Goal: Obtain resource: Obtain resource

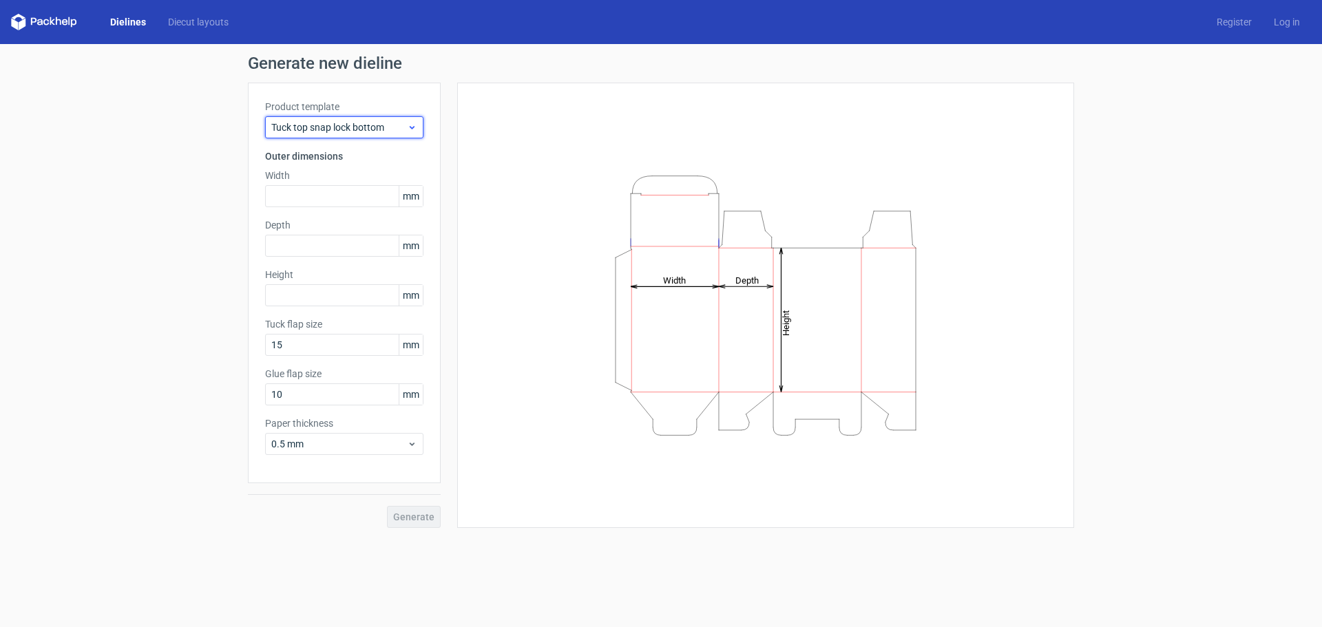
click at [414, 122] on icon at bounding box center [412, 127] width 10 height 11
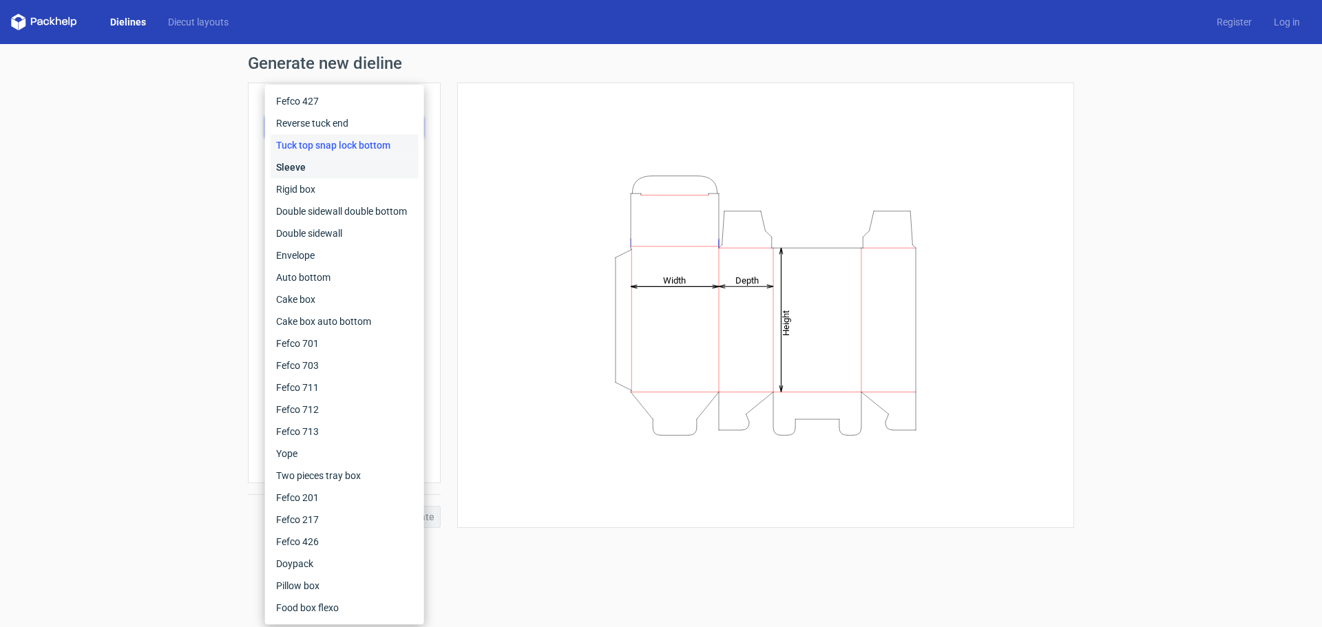
click at [386, 159] on div "Sleeve" at bounding box center [345, 167] width 148 height 22
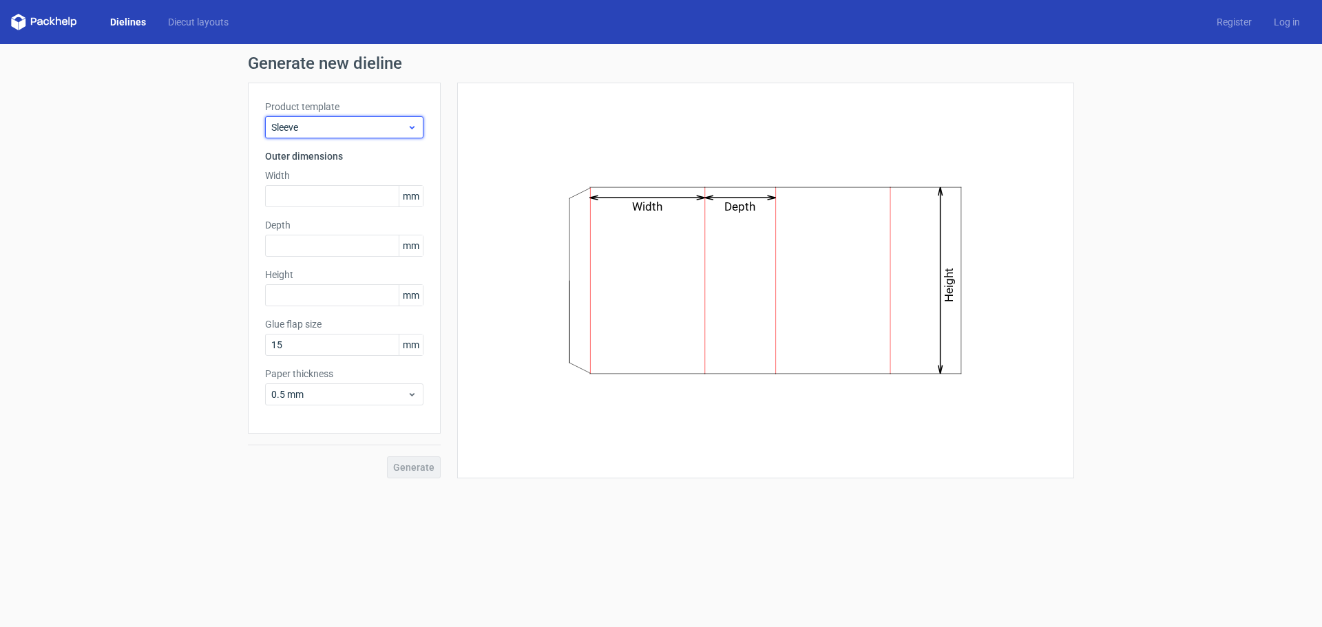
click at [395, 123] on span "Sleeve" at bounding box center [339, 127] width 136 height 14
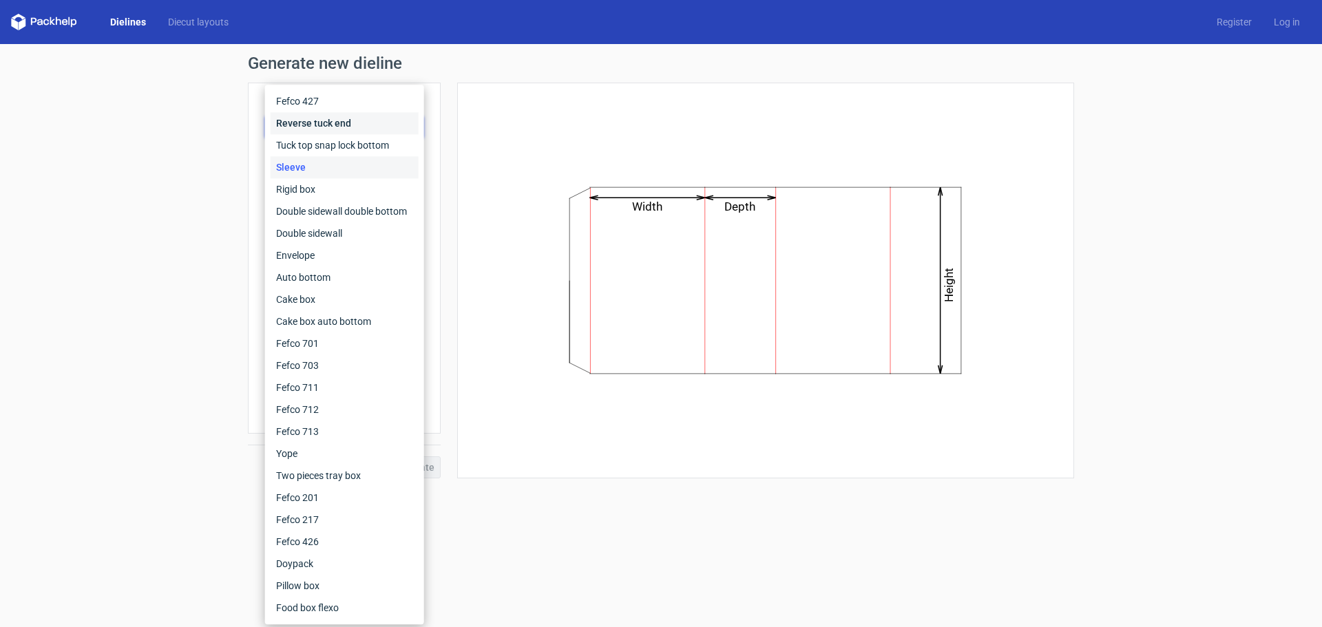
click at [366, 120] on div "Reverse tuck end" at bounding box center [345, 123] width 148 height 22
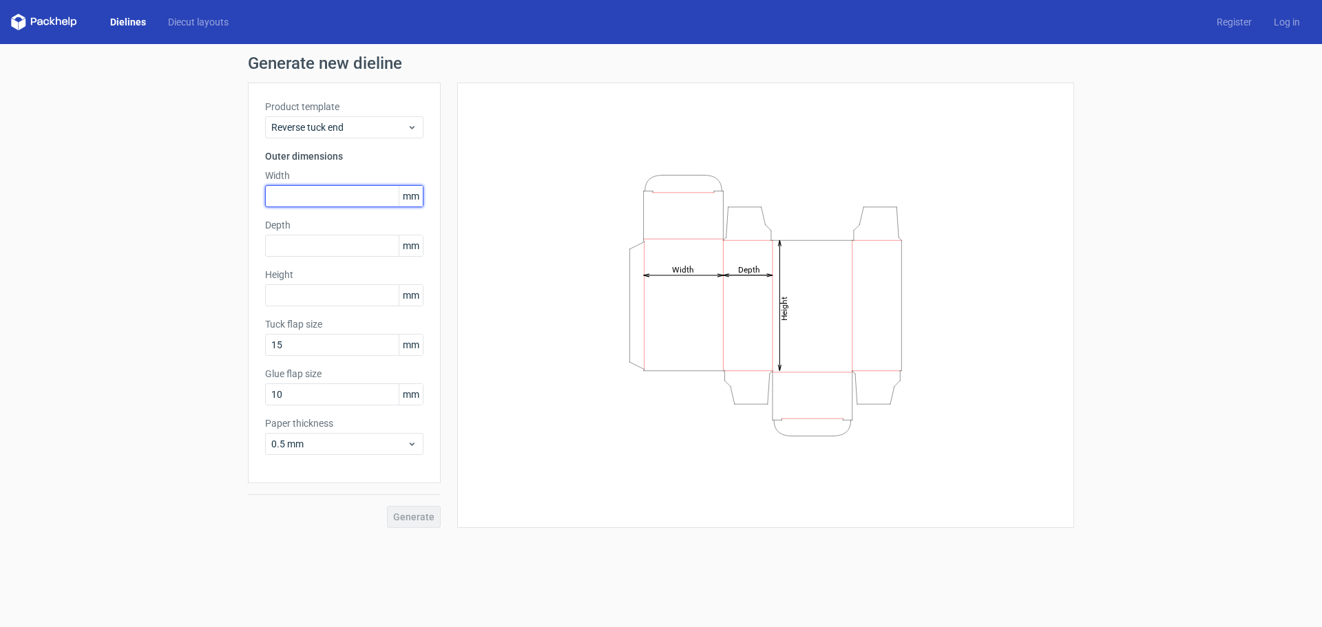
click at [348, 198] on input "text" at bounding box center [344, 196] width 158 height 22
type input "90"
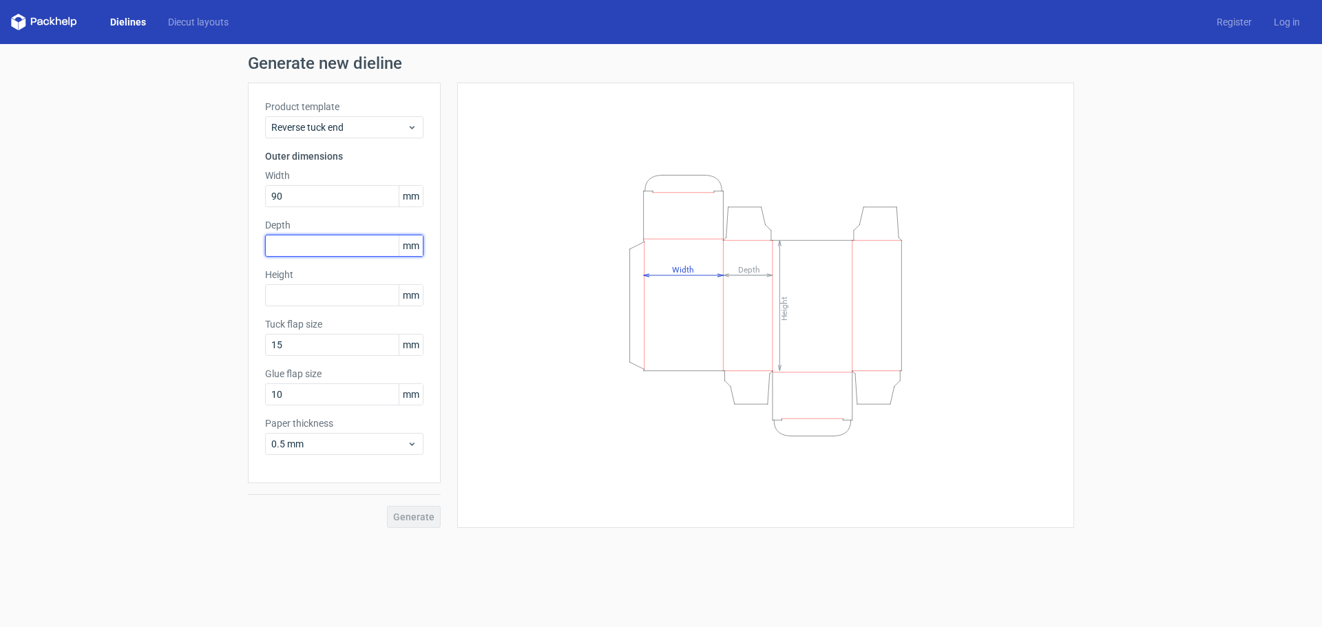
click at [336, 254] on input "text" at bounding box center [344, 246] width 158 height 22
type input "65"
click at [317, 295] on input "text" at bounding box center [344, 295] width 158 height 22
type input "125"
click at [185, 445] on div "Generate new dieline Product template Reverse tuck end Outer dimensions Width 9…" at bounding box center [661, 291] width 1322 height 495
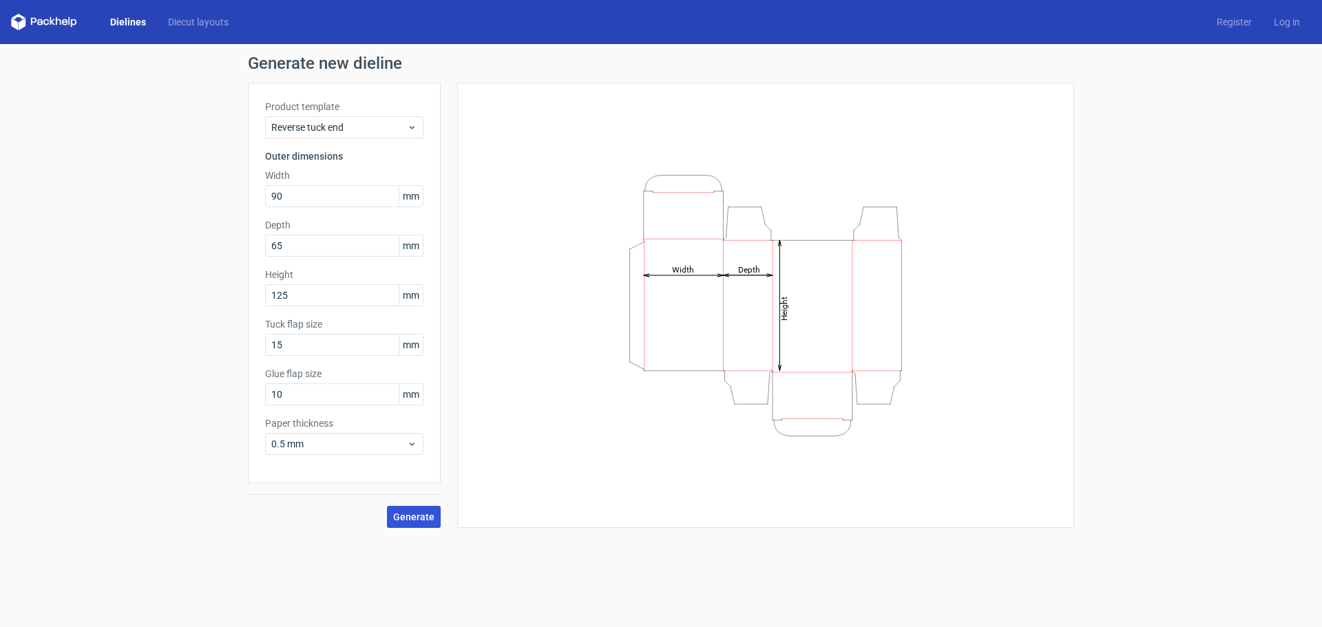
click at [394, 524] on button "Generate" at bounding box center [414, 517] width 54 height 22
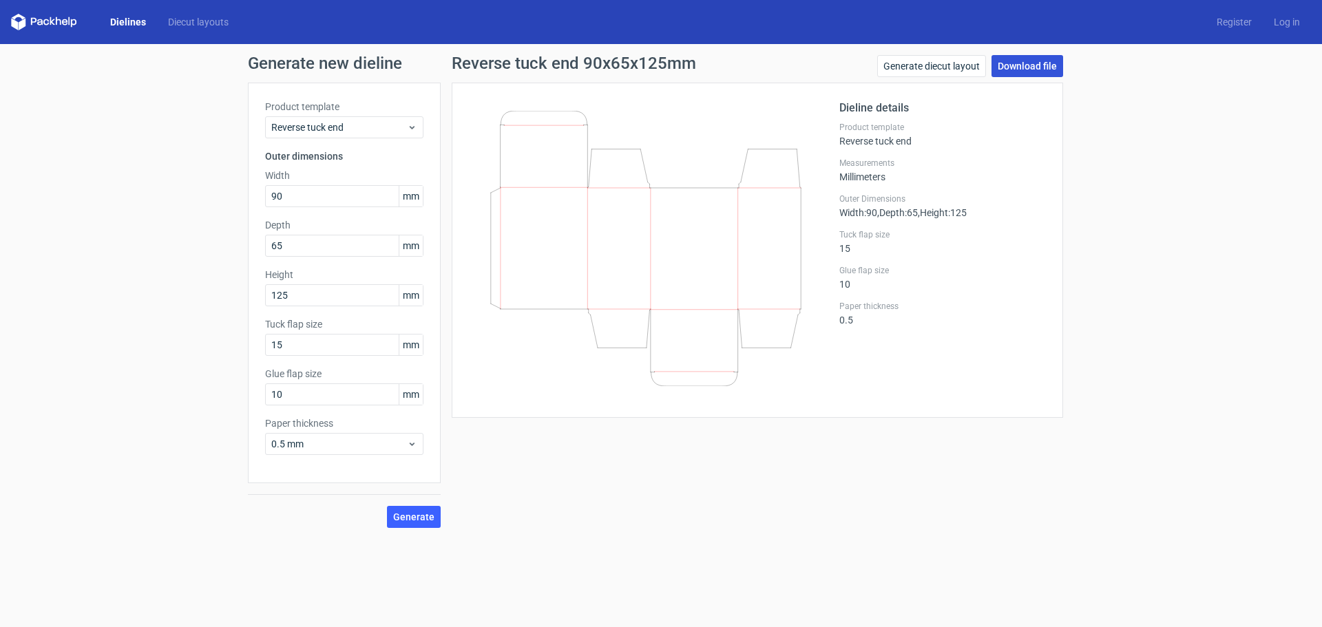
click at [1016, 70] on link "Download file" at bounding box center [1027, 66] width 72 height 22
click at [949, 70] on link "Generate diecut layout" at bounding box center [931, 66] width 109 height 22
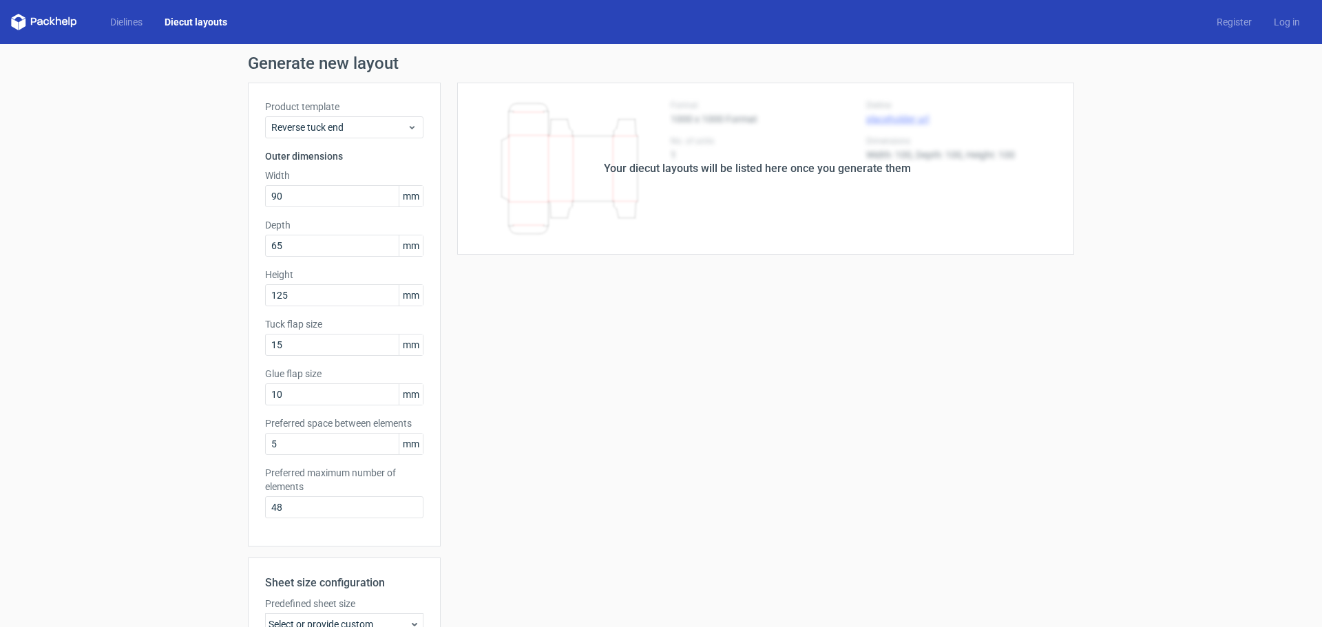
click at [774, 169] on div "Your diecut layouts will be listed here once you generate them" at bounding box center [757, 168] width 307 height 17
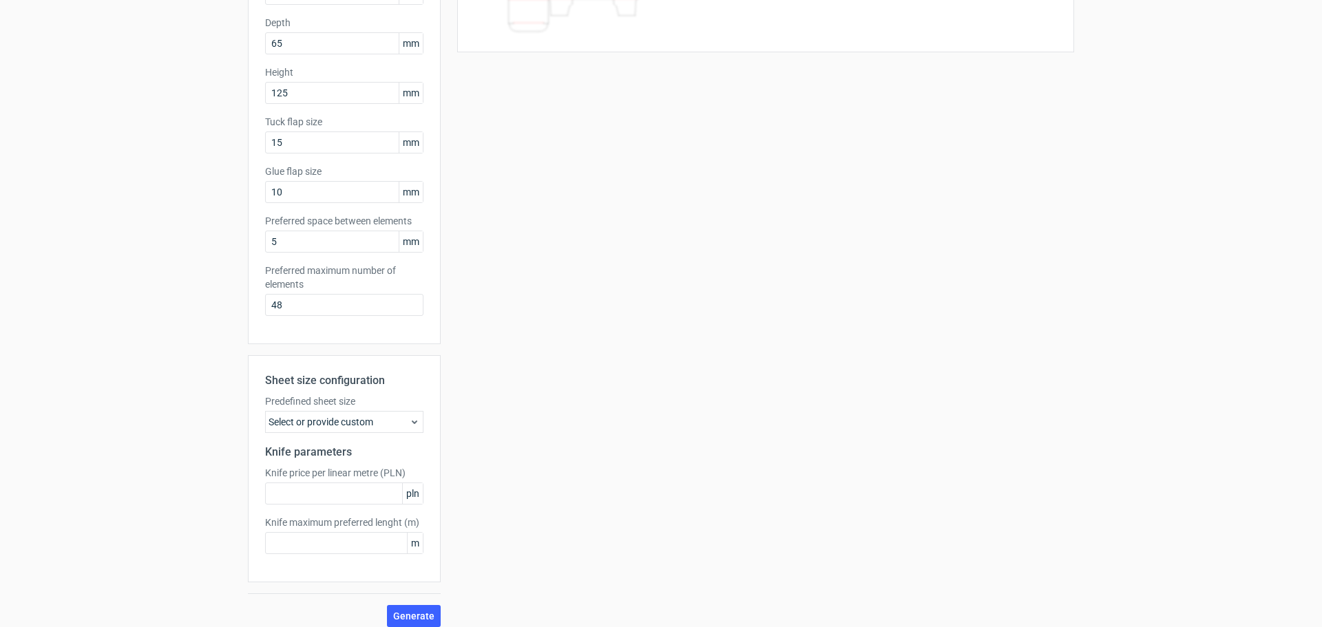
scroll to position [207, 0]
click at [392, 421] on div "Select or provide custom" at bounding box center [344, 418] width 158 height 22
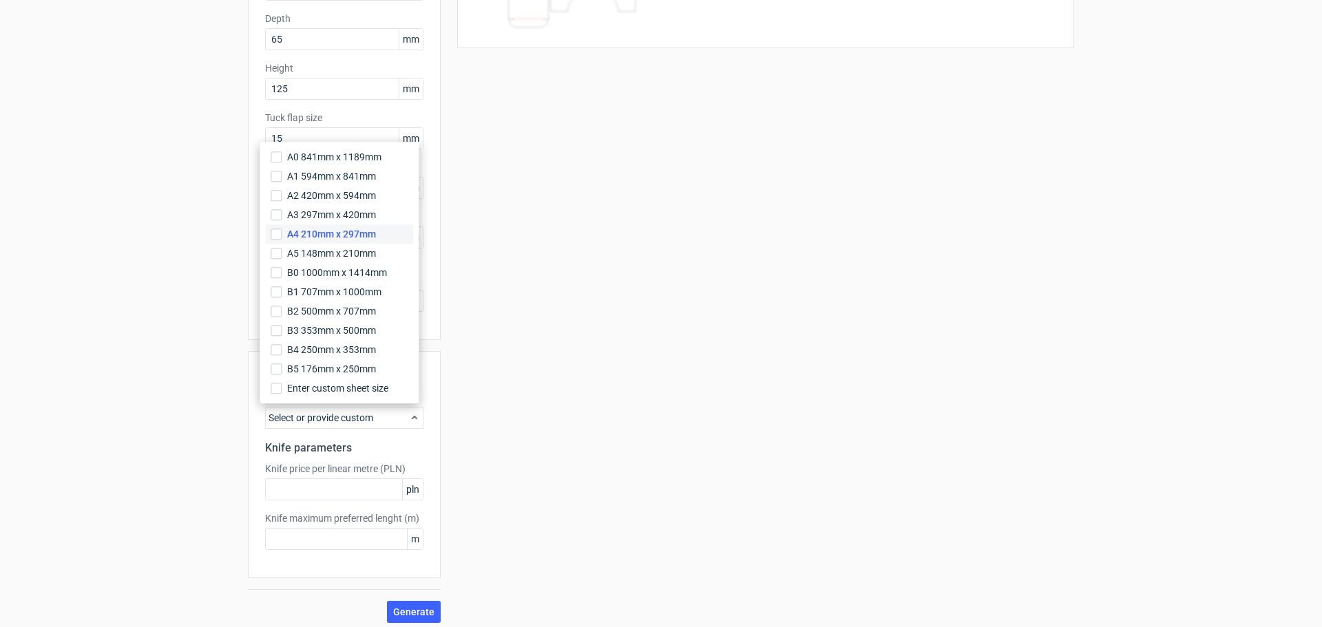
click at [359, 238] on span "A4 210mm x 297mm" at bounding box center [331, 234] width 89 height 14
click at [282, 238] on input "A4 210mm x 297mm" at bounding box center [276, 234] width 11 height 11
click at [535, 434] on div "Your diecut layouts will be listed here once you generate them Height Depth Wid…" at bounding box center [757, 249] width 633 height 747
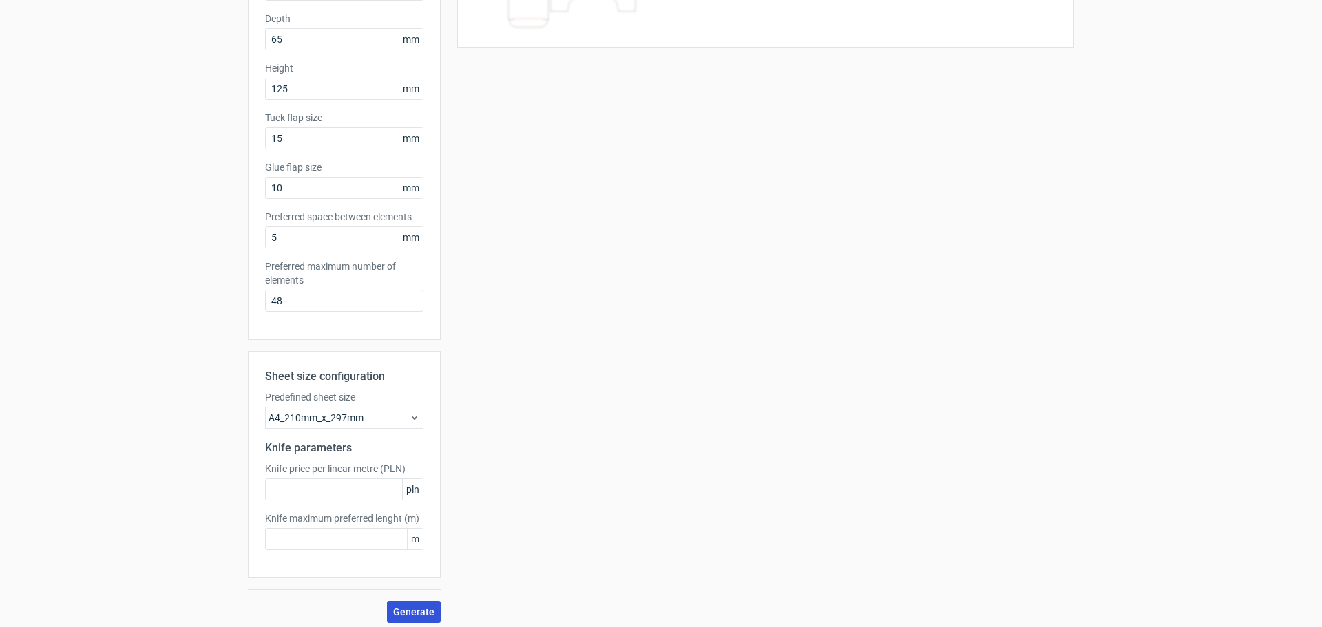
click at [399, 609] on span "Generate" at bounding box center [413, 612] width 41 height 10
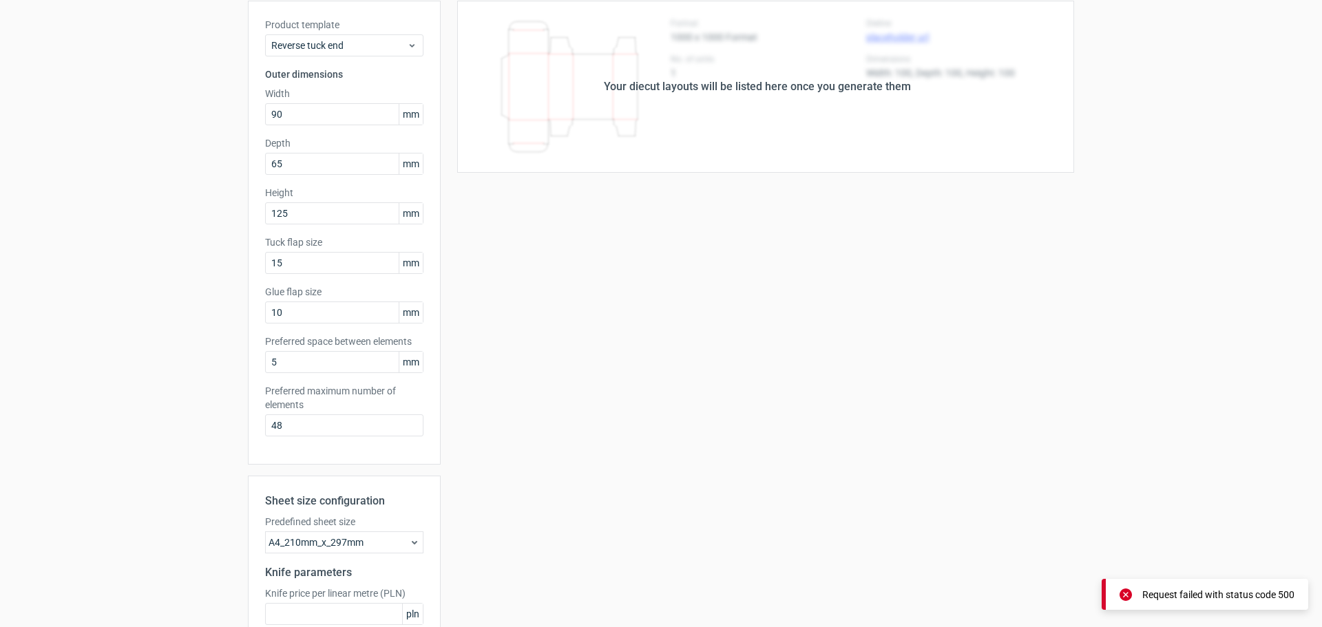
scroll to position [0, 0]
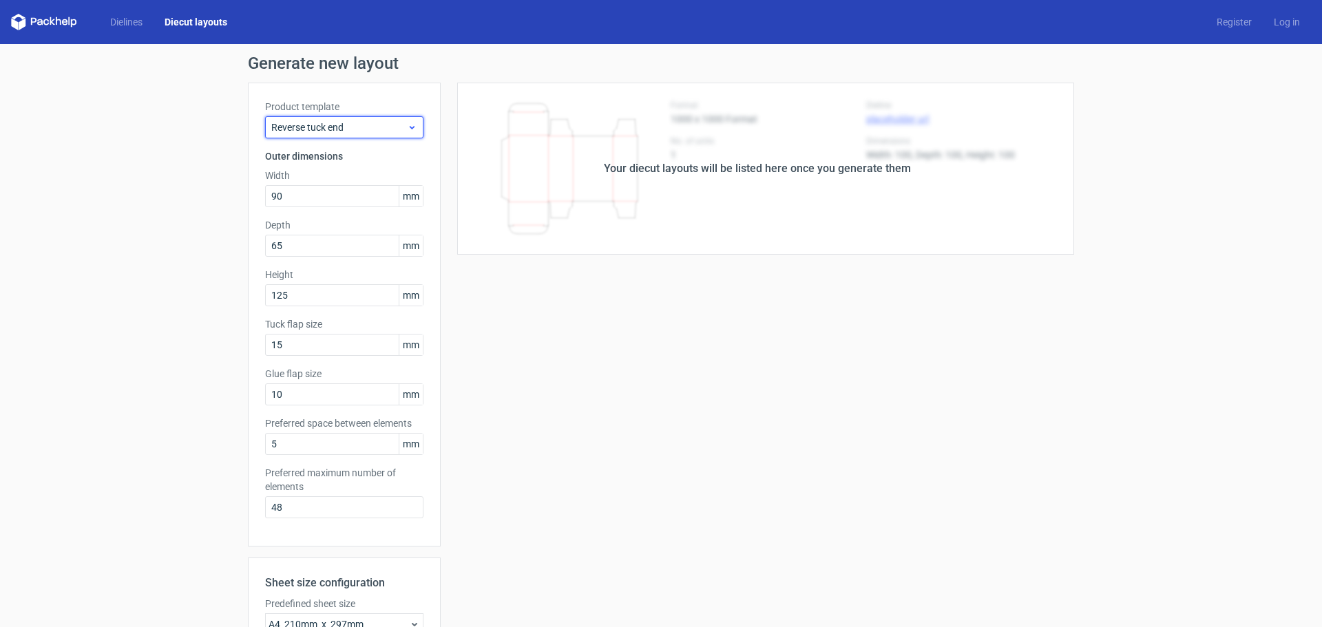
click at [355, 131] on span "Reverse tuck end" at bounding box center [339, 127] width 136 height 14
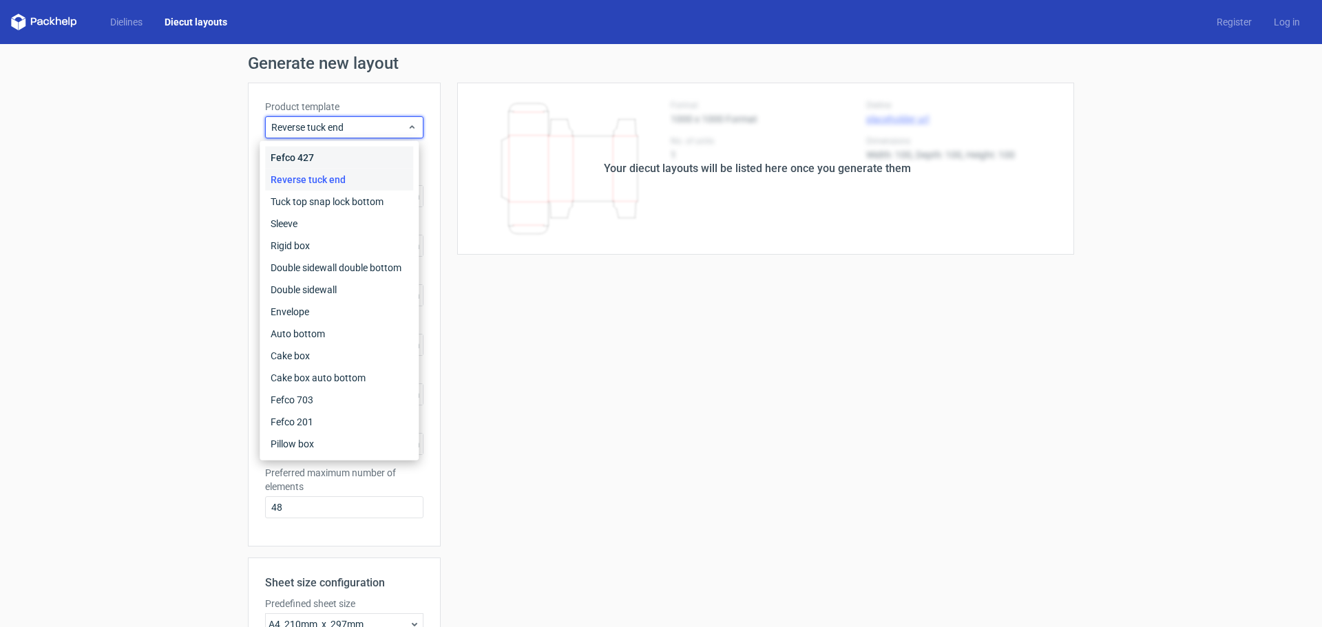
click at [325, 167] on div "Fefco 427" at bounding box center [339, 158] width 148 height 22
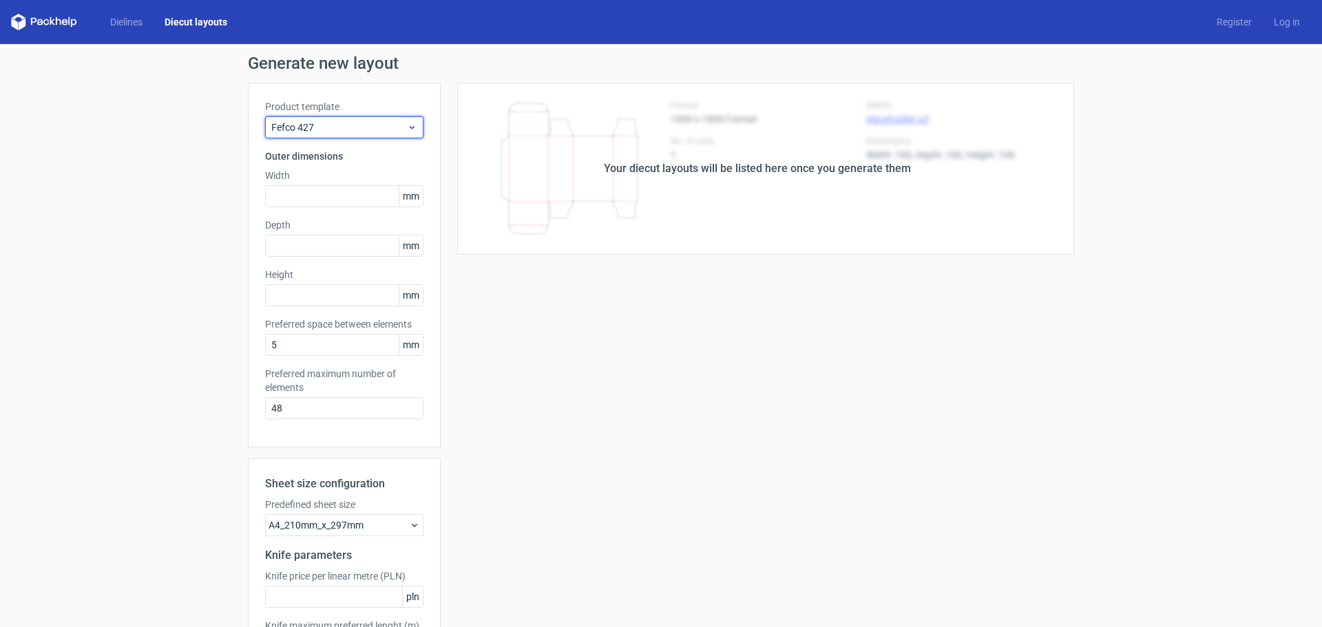
click at [349, 123] on span "Fefco 427" at bounding box center [339, 127] width 136 height 14
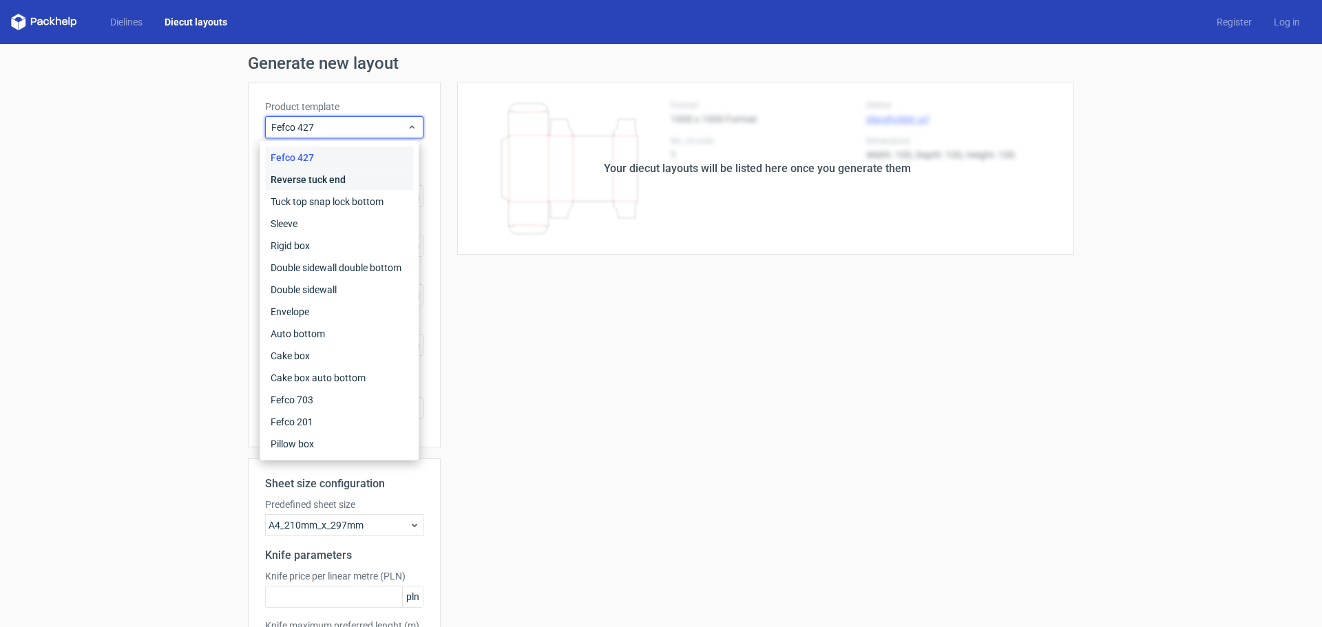
click at [320, 180] on div "Reverse tuck end" at bounding box center [339, 180] width 148 height 22
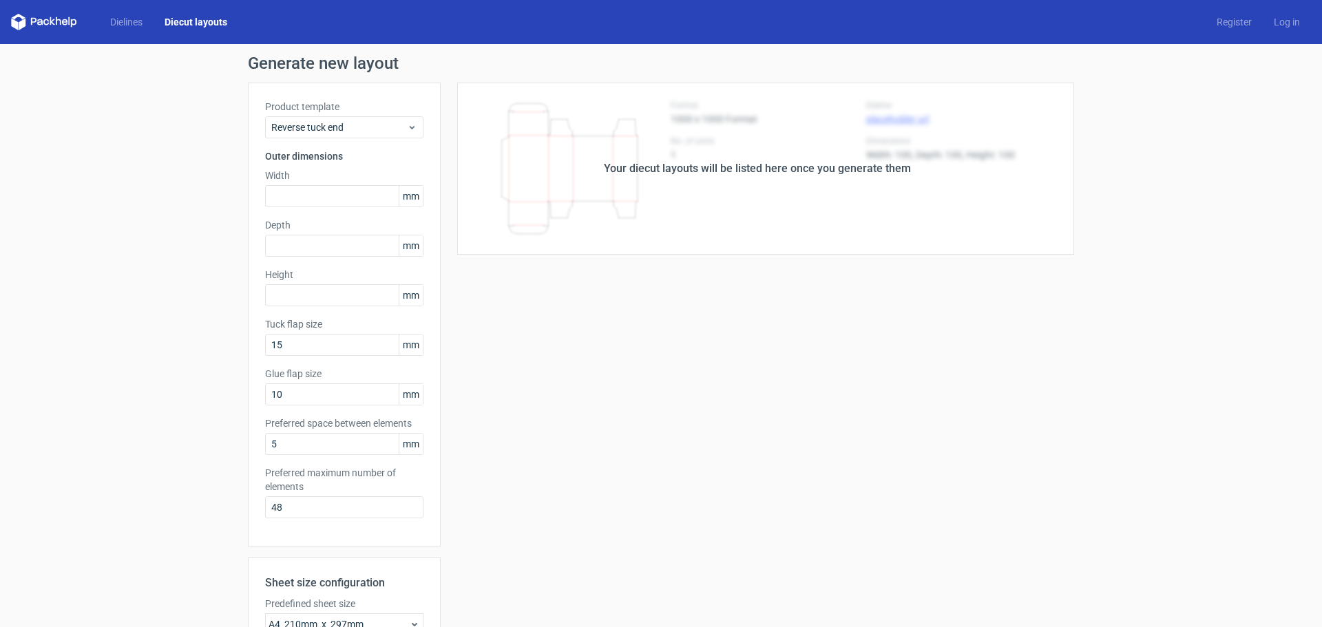
click at [366, 209] on div "Product template Reverse tuck end Outer dimensions Width mm Depth mm Height [PE…" at bounding box center [344, 315] width 193 height 464
click at [364, 198] on input "text" at bounding box center [344, 196] width 158 height 22
type input "5"
click at [356, 244] on div "Depth mm" at bounding box center [344, 237] width 158 height 39
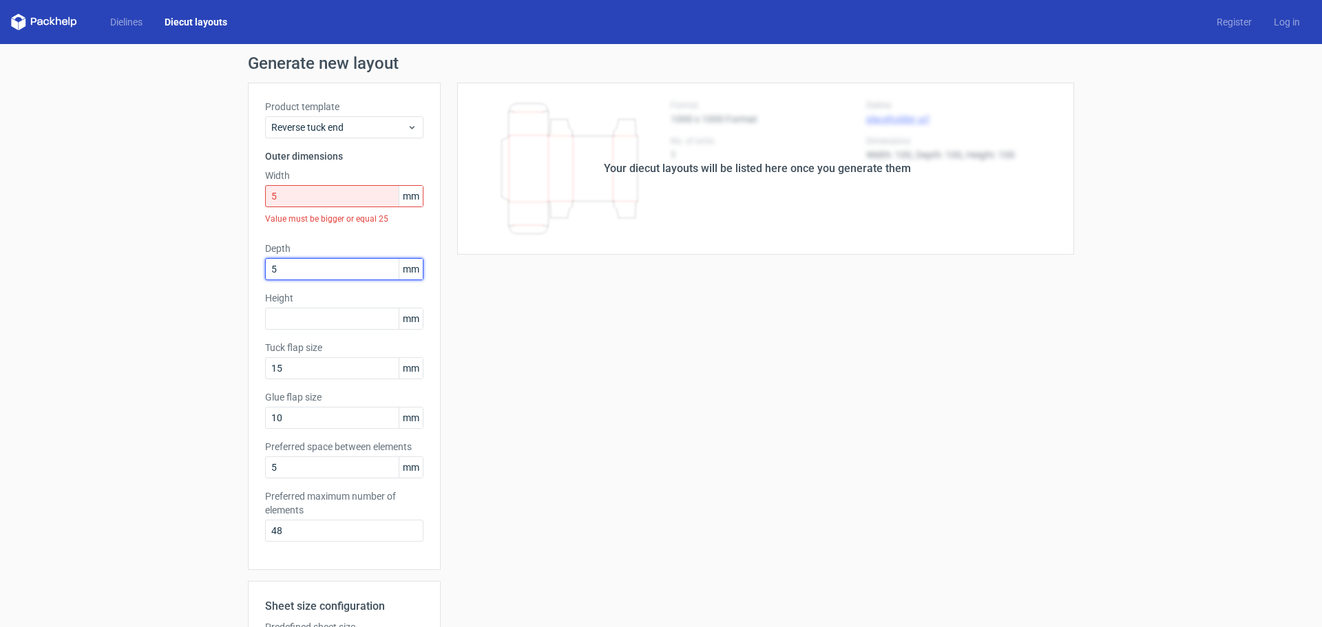
type input "5"
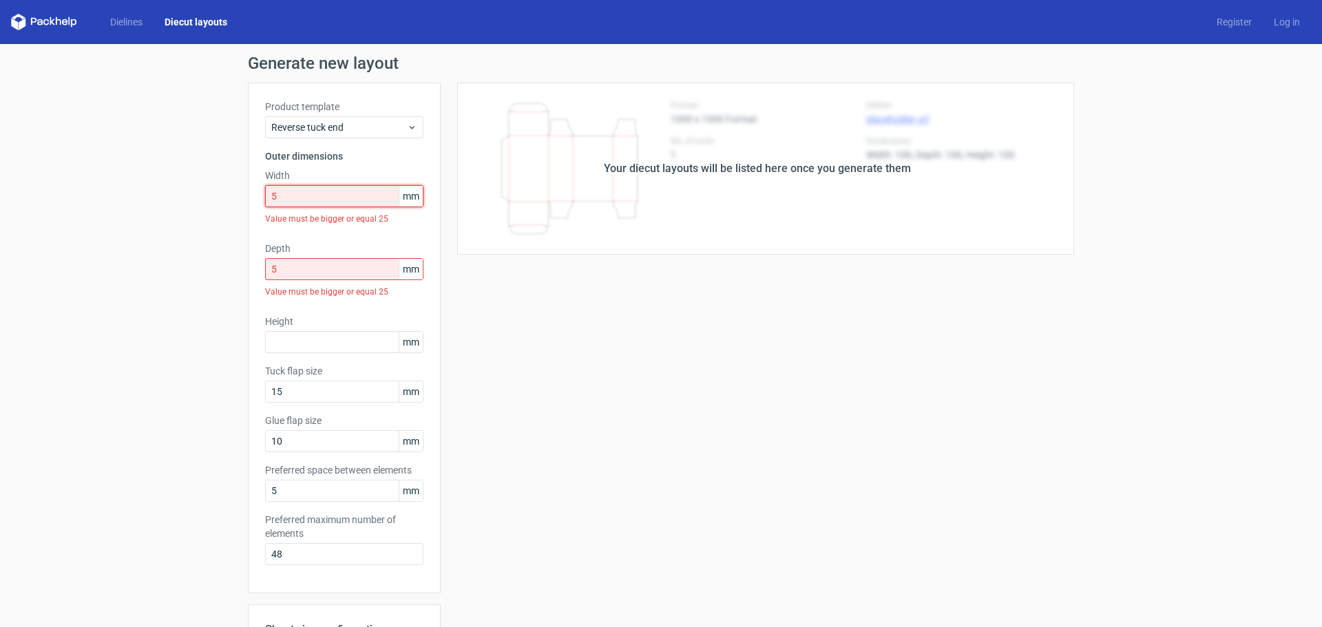
click at [267, 196] on input "5" at bounding box center [344, 196] width 158 height 22
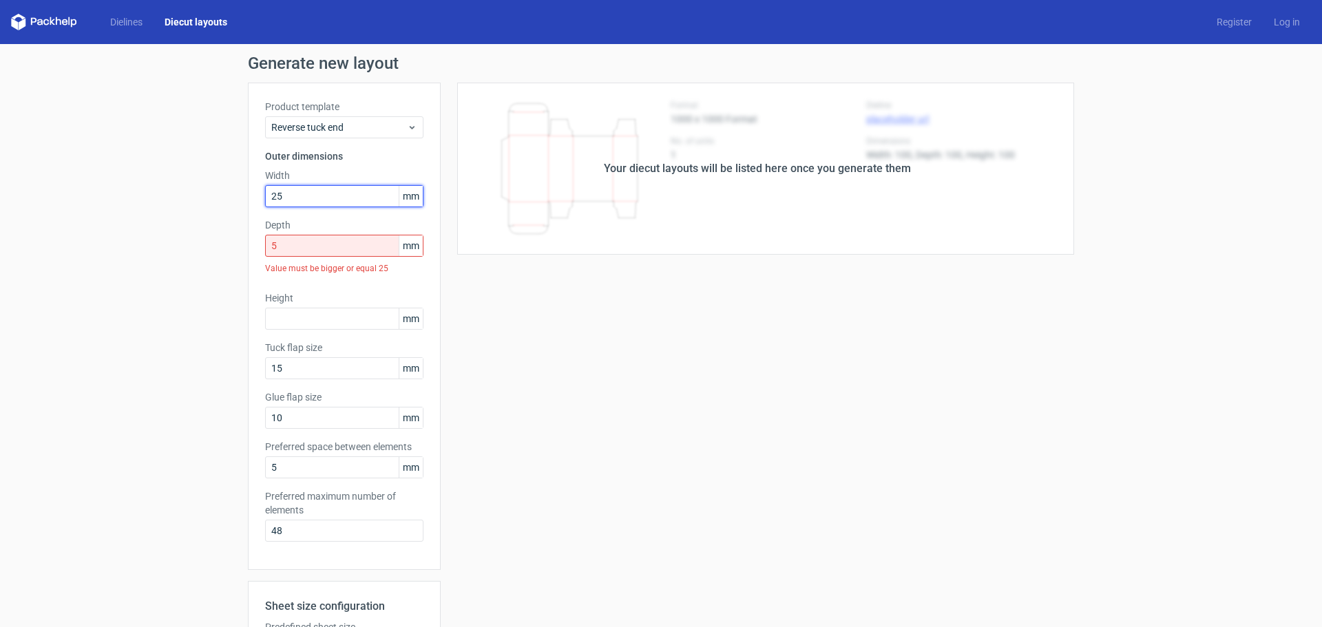
type input "25"
click at [266, 249] on input "5" at bounding box center [344, 246] width 158 height 22
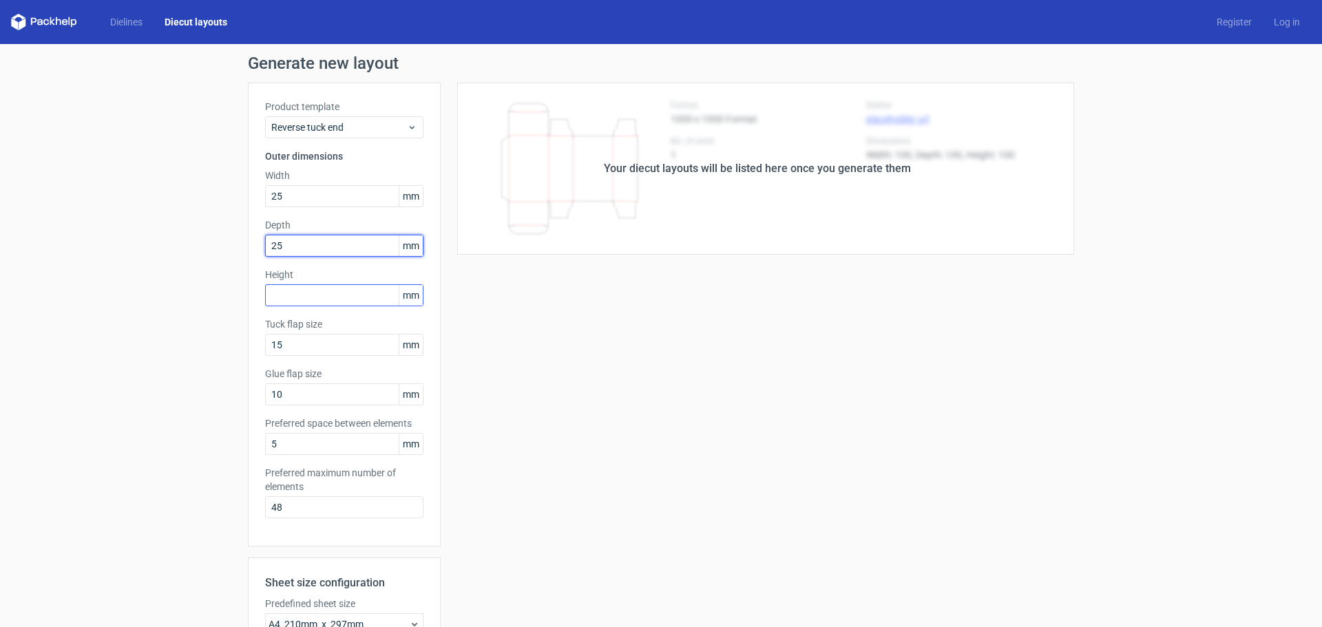
type input "25"
click at [319, 301] on input "text" at bounding box center [344, 295] width 158 height 22
type input "25"
click at [327, 367] on label "Glue flap size" at bounding box center [344, 374] width 158 height 14
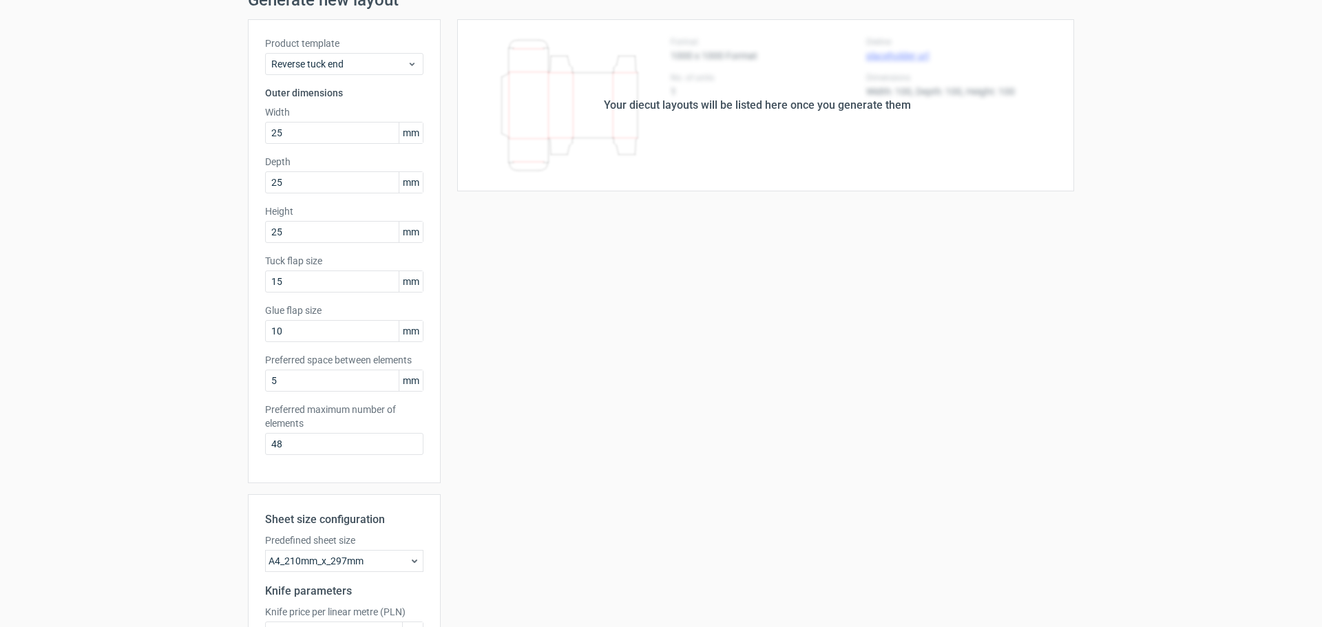
scroll to position [212, 0]
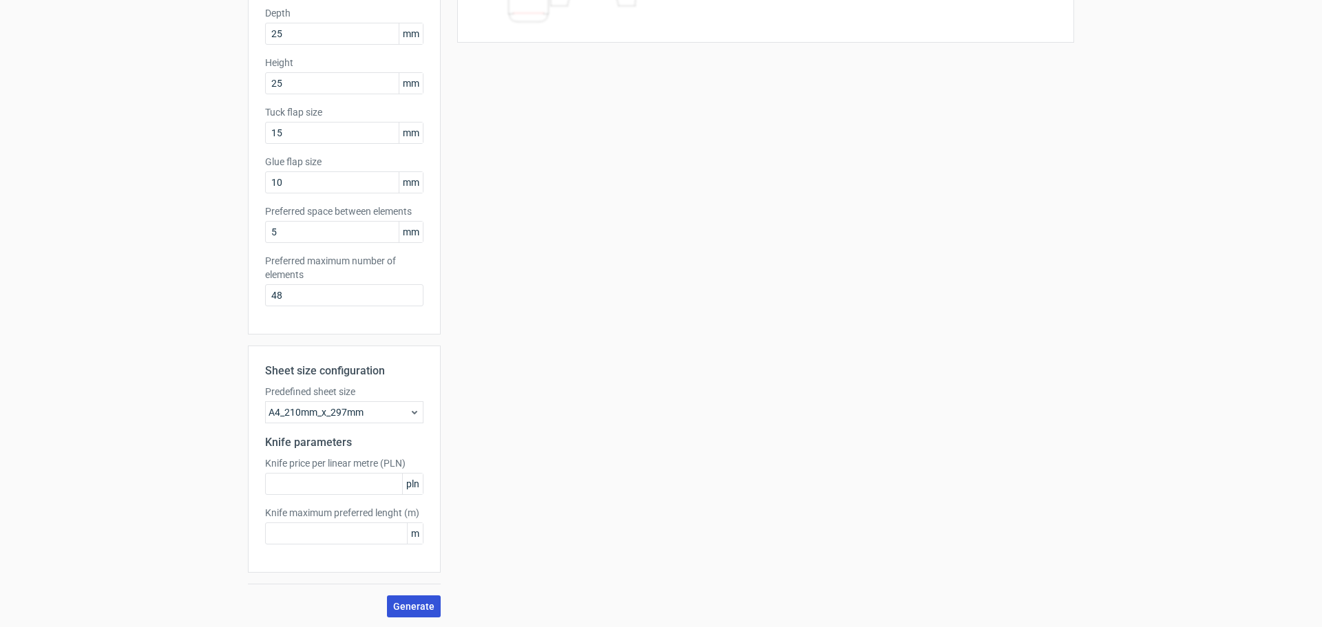
click at [408, 602] on span "Generate" at bounding box center [413, 607] width 41 height 10
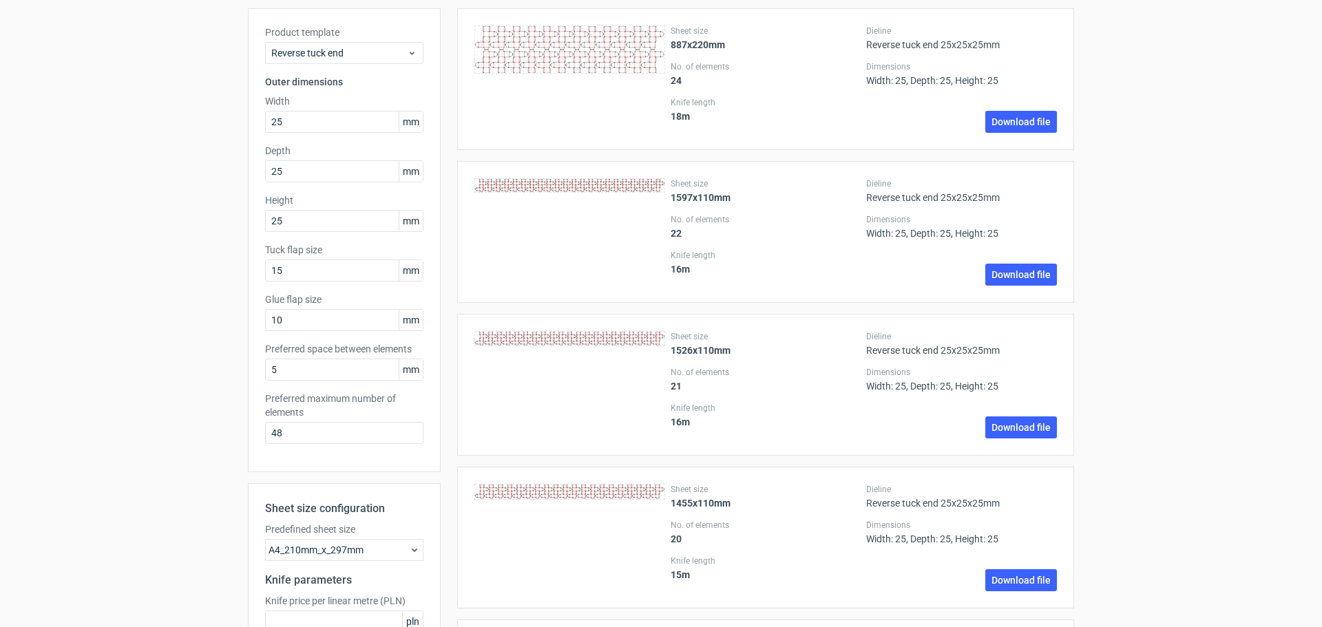
scroll to position [0, 0]
